Goal: Task Accomplishment & Management: Use online tool/utility

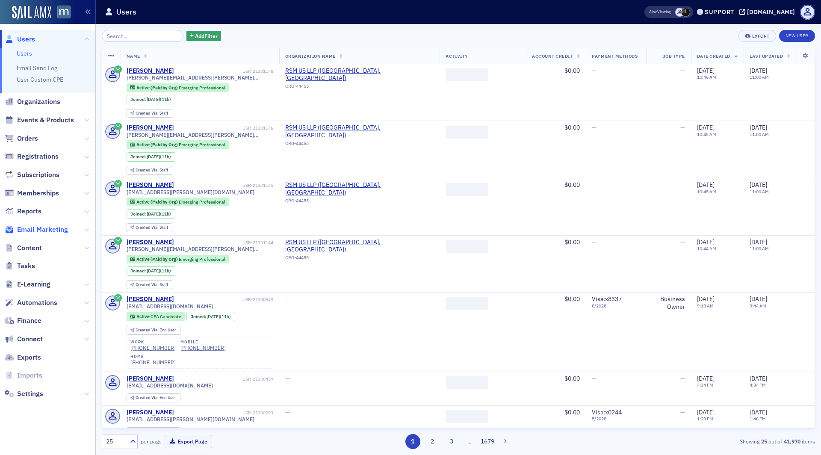
click at [46, 229] on span "Email Marketing" at bounding box center [42, 229] width 51 height 9
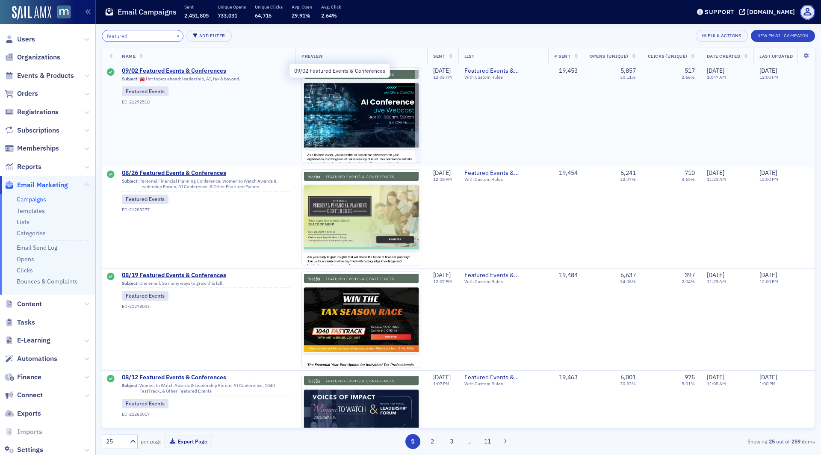
type input "featured"
click at [183, 72] on span "09/02 Featured Events & Conferences" at bounding box center [206, 71] width 168 height 8
click at [199, 171] on span "08/26 Featured Events & Conferences" at bounding box center [206, 173] width 168 height 8
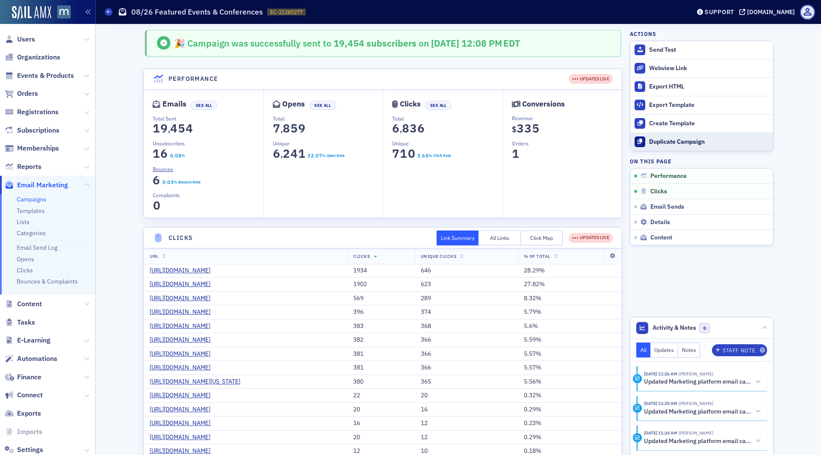
click at [673, 142] on div "Duplicate Campaign" at bounding box center [709, 142] width 120 height 8
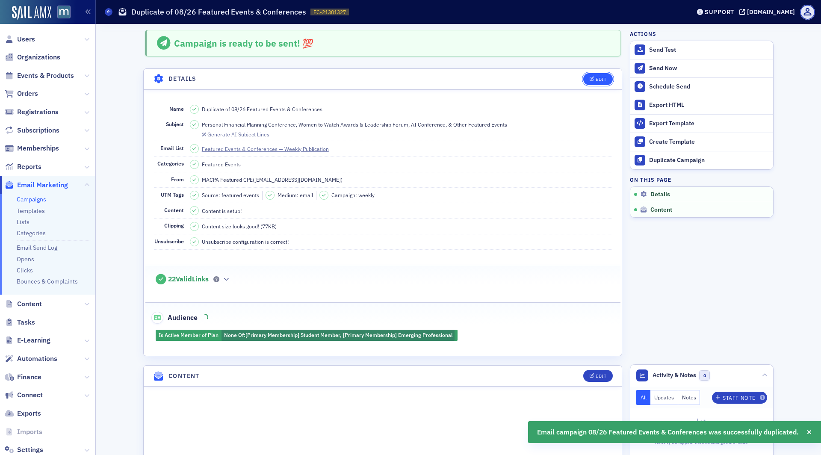
click at [605, 80] on div "Edit" at bounding box center [601, 79] width 11 height 5
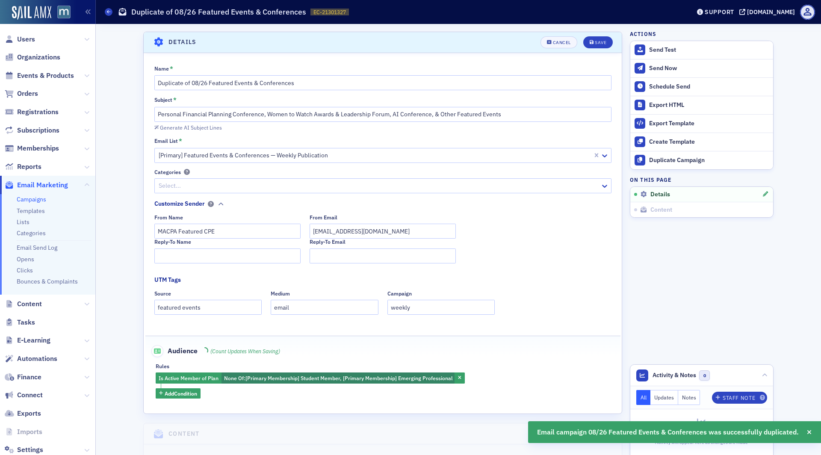
scroll to position [39, 0]
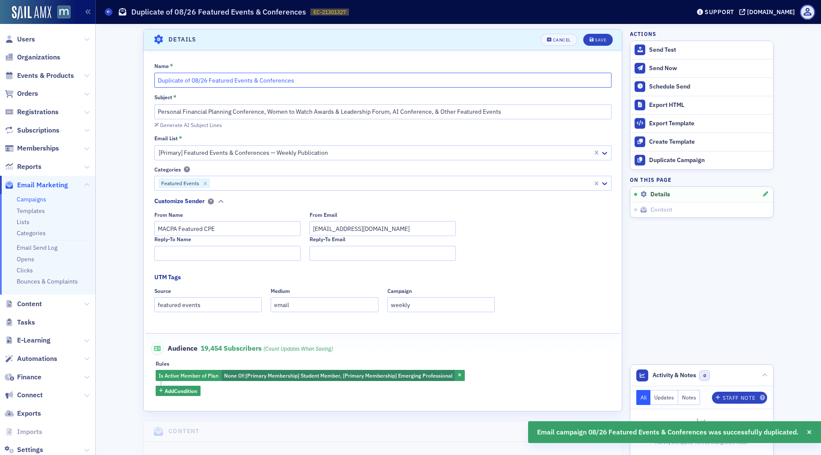
drag, startPoint x: 207, startPoint y: 80, endPoint x: 194, endPoint y: 80, distance: 13.3
click at [194, 80] on input "Duplicate of 08/26 Featured Events & Conferences" at bounding box center [382, 80] width 457 height 15
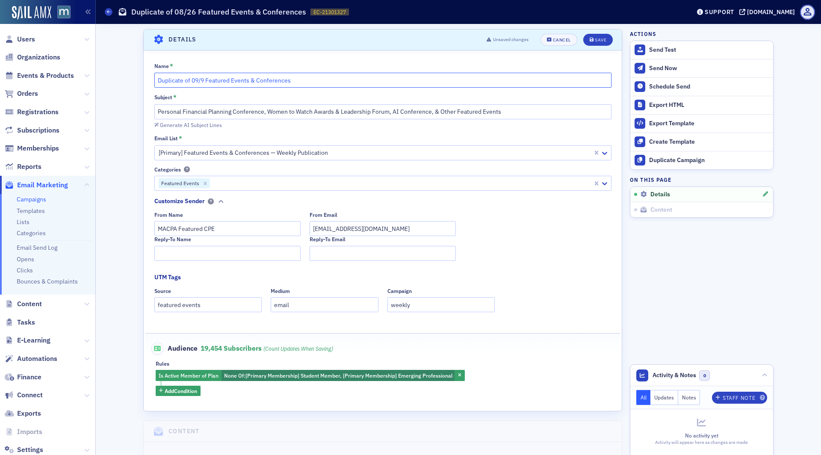
click at [186, 81] on input "Duplicate of 09/9 Featured Events & Conferences" at bounding box center [382, 80] width 457 height 15
drag, startPoint x: 191, startPoint y: 81, endPoint x: 130, endPoint y: 77, distance: 60.9
click at [168, 79] on input "09/9 Featured Events & Conferences" at bounding box center [382, 80] width 457 height 15
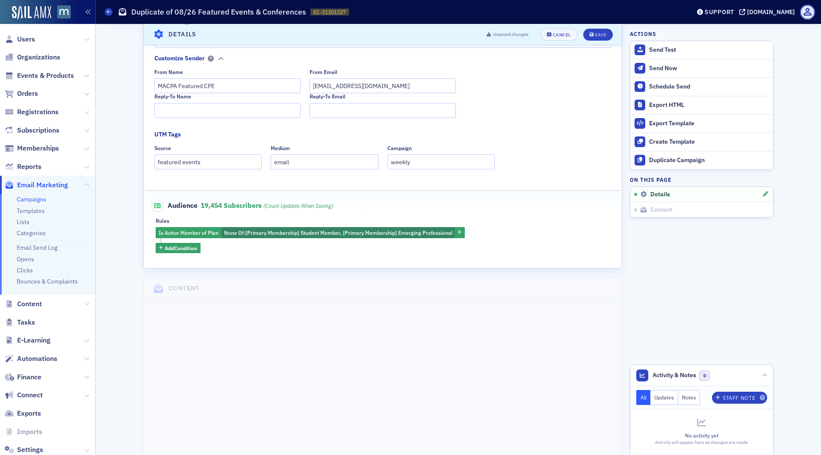
scroll to position [0, 0]
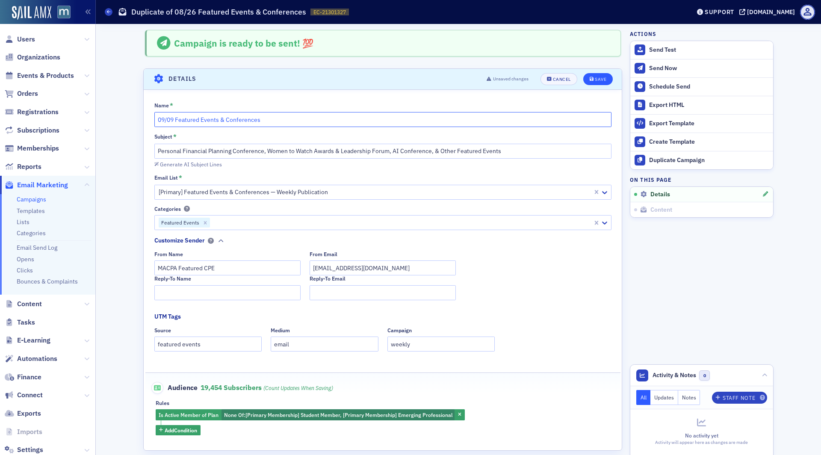
type input "09/09 Featured Events & Conferences"
click at [606, 79] on button "Save" at bounding box center [597, 79] width 29 height 12
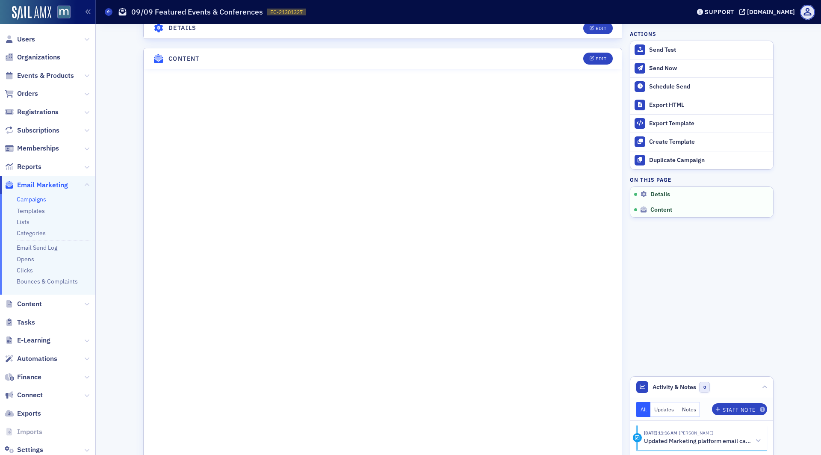
scroll to position [321, 0]
click at [592, 53] on icon "button" at bounding box center [592, 55] width 5 height 5
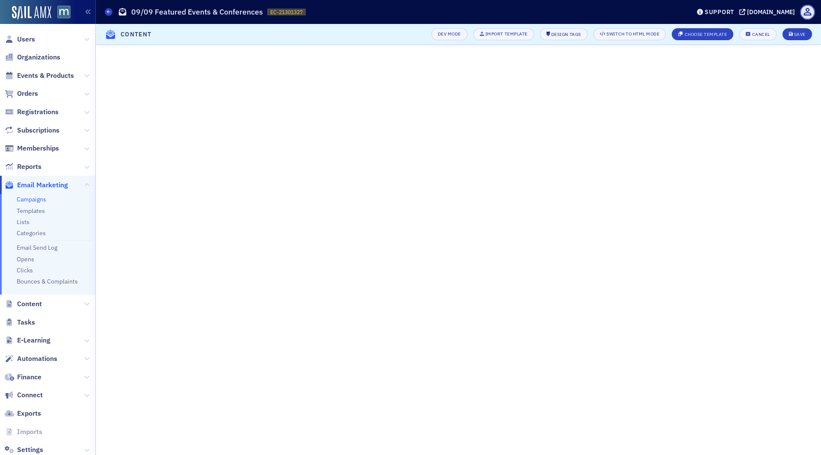
scroll to position [0, 0]
click at [808, 35] on button "Save" at bounding box center [796, 34] width 29 height 12
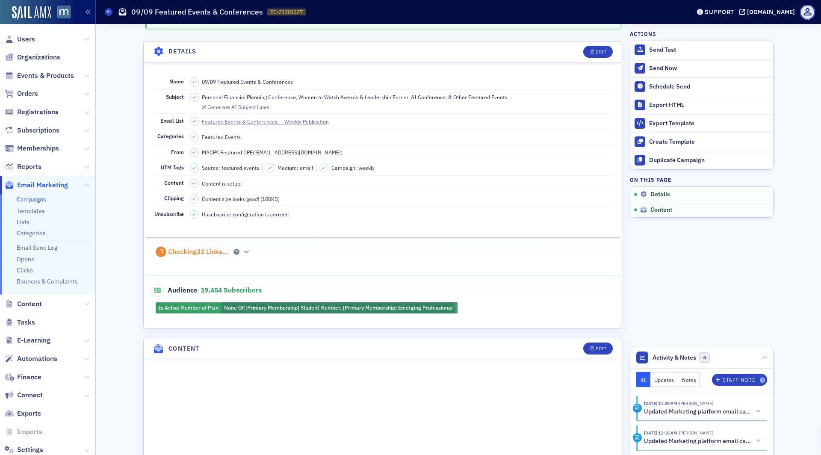
scroll to position [455, 0]
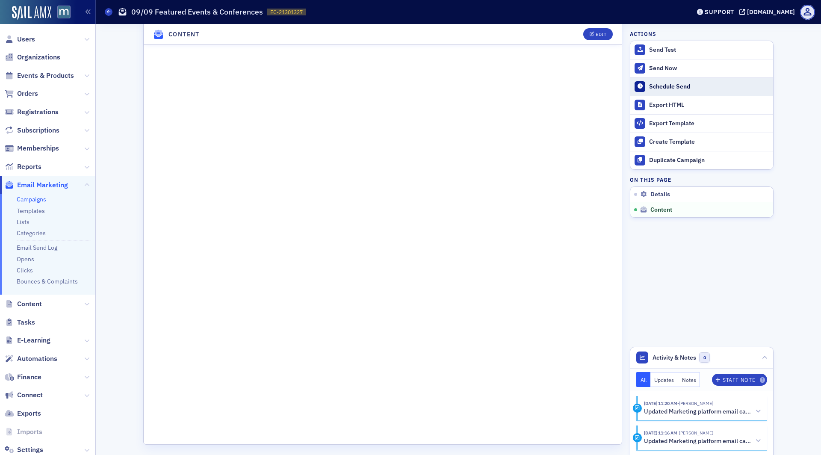
click at [697, 87] on div "Schedule Send" at bounding box center [709, 87] width 120 height 8
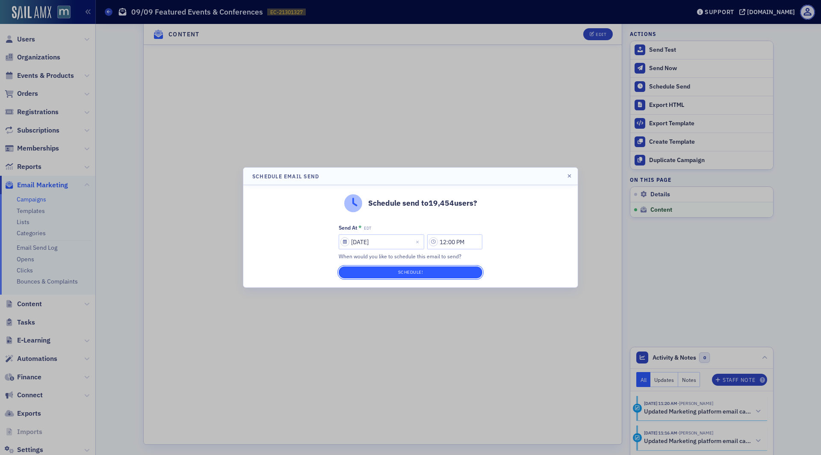
click at [446, 268] on button "Schedule!" at bounding box center [411, 272] width 144 height 12
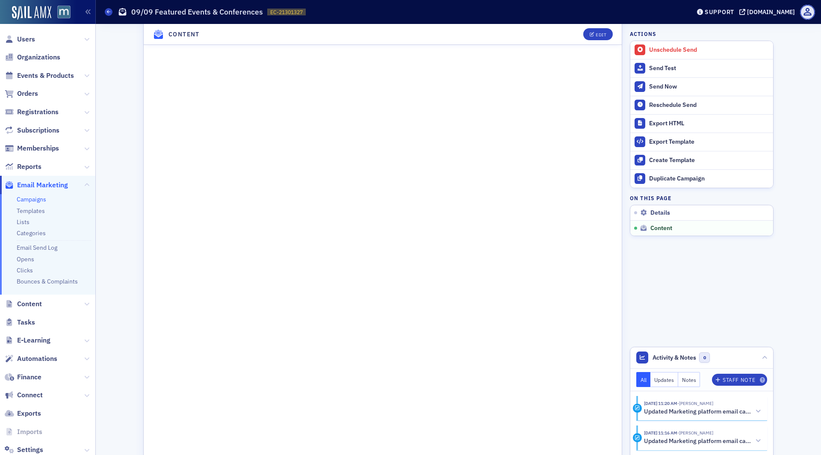
scroll to position [469, 0]
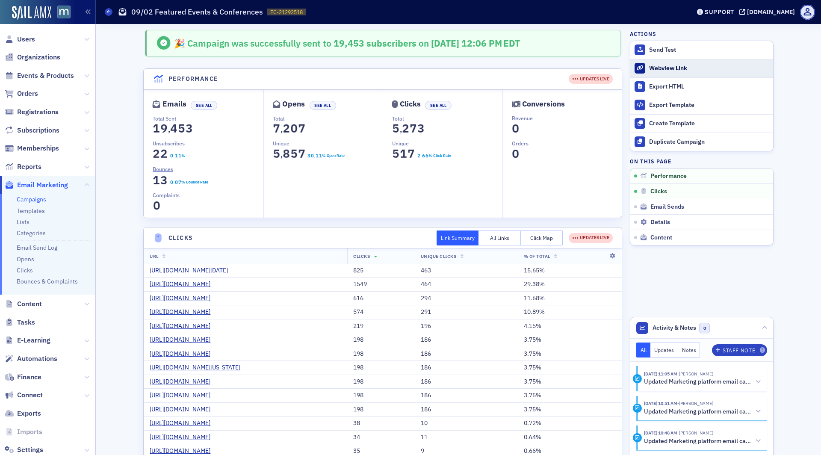
click at [670, 70] on div "Webview Link" at bounding box center [709, 69] width 120 height 8
